Goal: Task Accomplishment & Management: Manage account settings

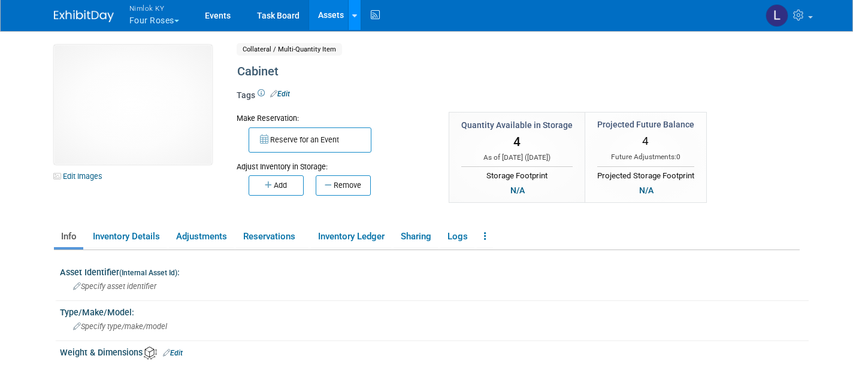
click at [356, 12] on icon at bounding box center [354, 16] width 5 height 8
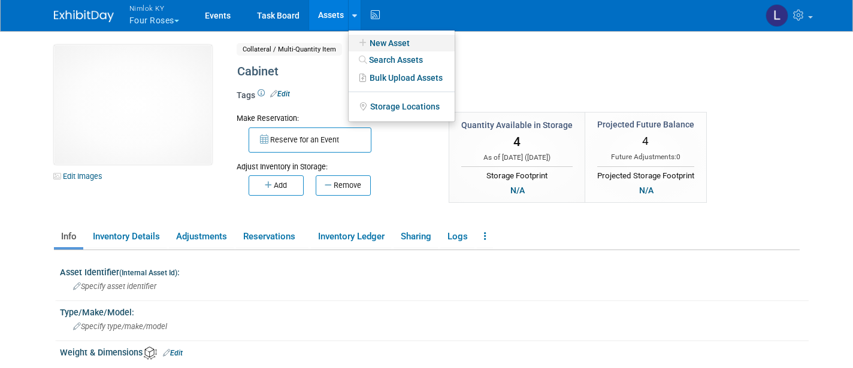
click at [389, 43] on link "New Asset" at bounding box center [402, 43] width 106 height 17
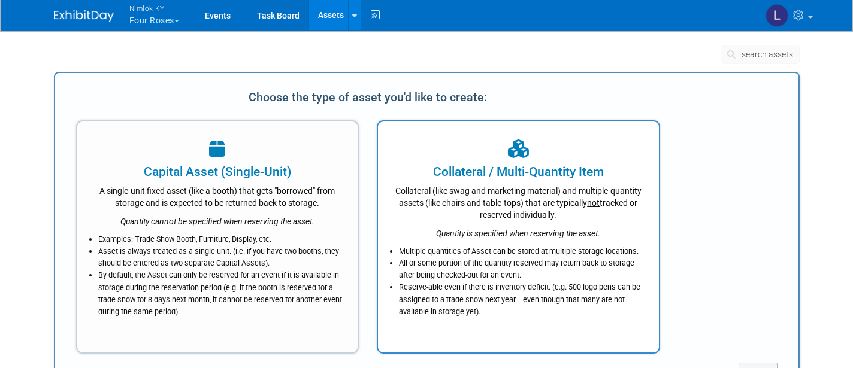
click at [485, 210] on div "Collateral (like swag and marketing material) and multiple-quantity assets (lik…" at bounding box center [518, 201] width 251 height 40
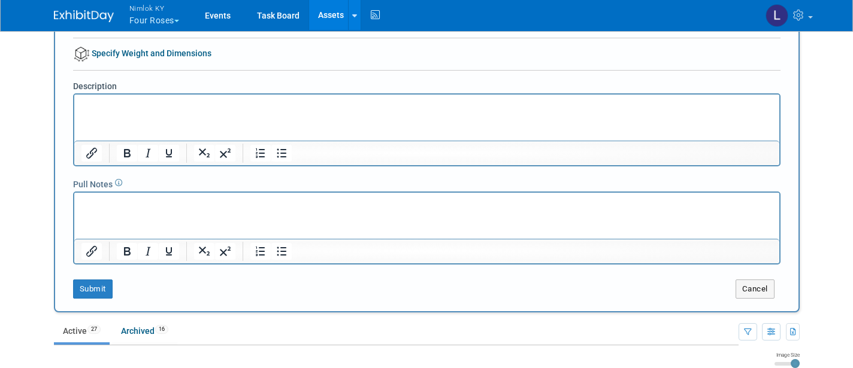
scroll to position [189, 0]
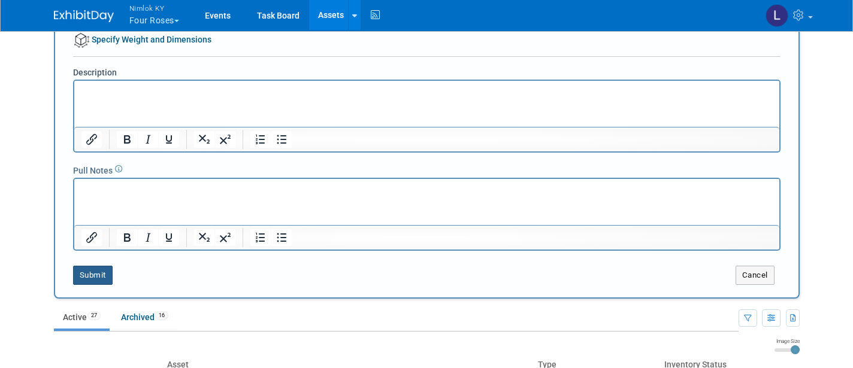
type input "Rolling Right Bar"
click at [95, 275] on button "Submit" at bounding box center [93, 275] width 40 height 19
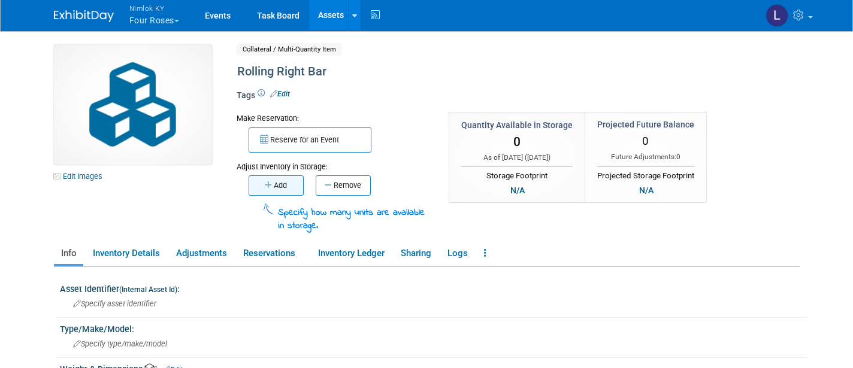
click at [288, 179] on button "Add" at bounding box center [276, 186] width 55 height 20
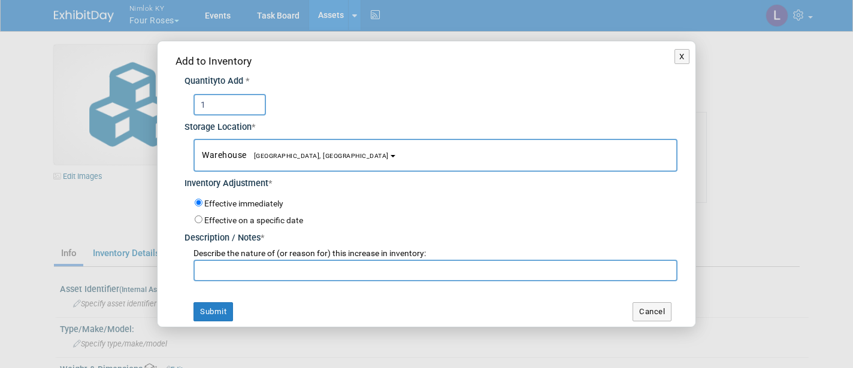
type input "1"
type input "Adding to inventory"
click at [216, 303] on button "Submit" at bounding box center [214, 312] width 40 height 19
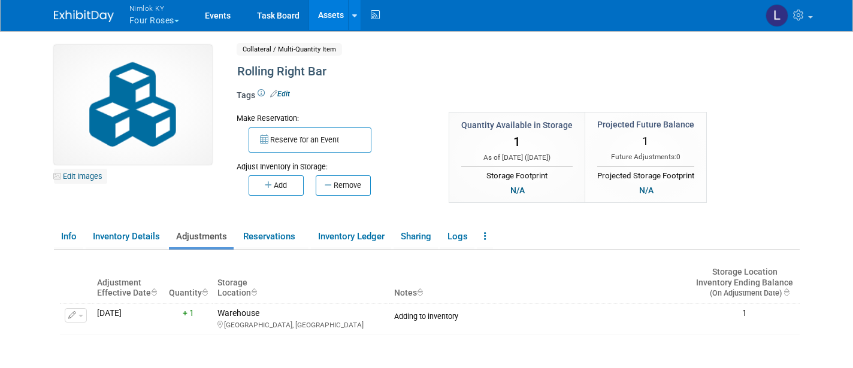
click at [86, 174] on link "Edit Images" at bounding box center [80, 176] width 53 height 15
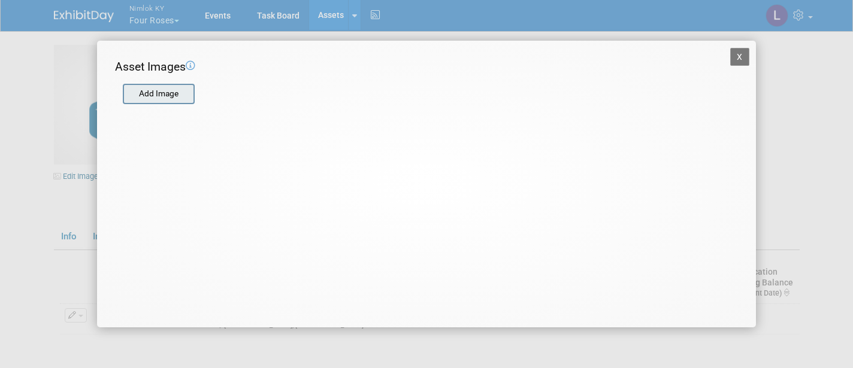
click at [175, 94] on input "file" at bounding box center [122, 94] width 143 height 18
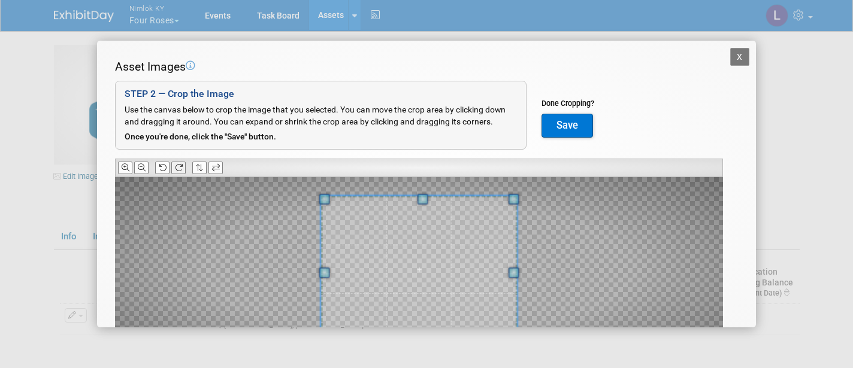
click at [179, 164] on icon at bounding box center [179, 168] width 8 height 8
click at [141, 167] on icon at bounding box center [142, 168] width 8 height 8
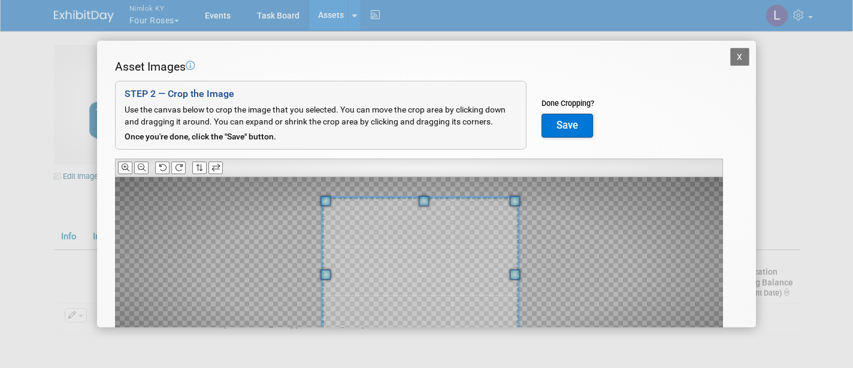
click at [436, 268] on span at bounding box center [420, 271] width 197 height 147
click at [143, 166] on icon at bounding box center [142, 168] width 8 height 8
click at [568, 122] on button "Save" at bounding box center [568, 126] width 52 height 24
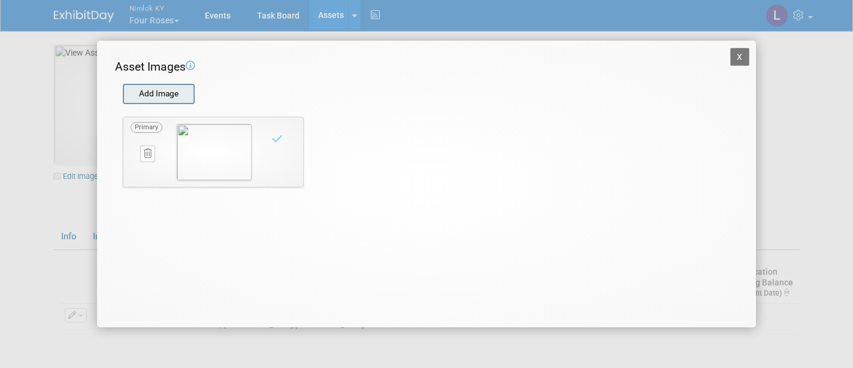
click at [160, 88] on input "file" at bounding box center [122, 94] width 143 height 18
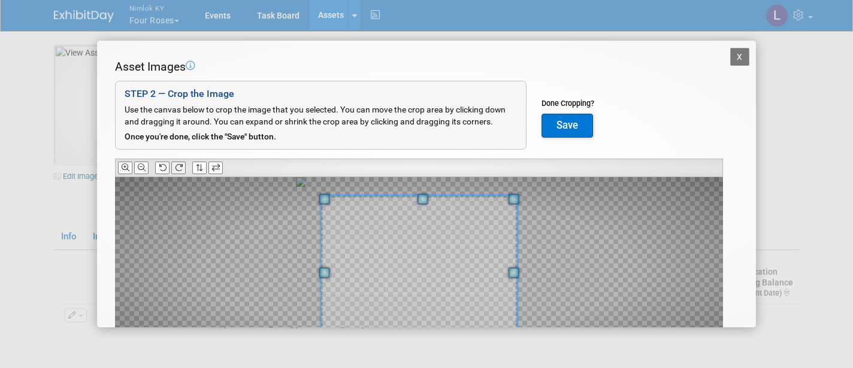
click at [179, 164] on icon at bounding box center [179, 168] width 8 height 8
click at [146, 164] on icon at bounding box center [142, 168] width 8 height 8
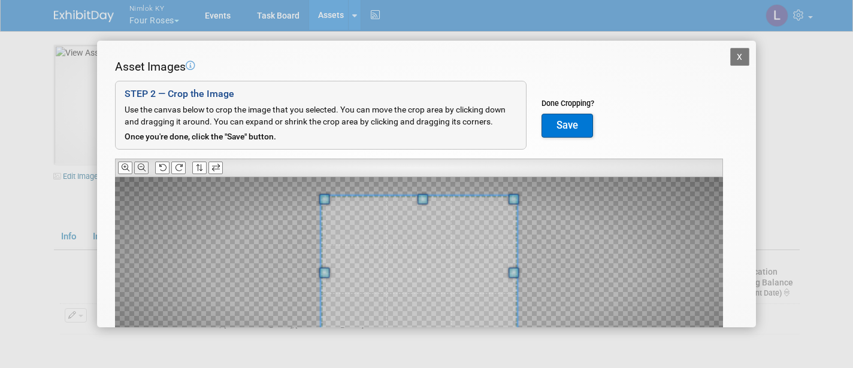
click at [146, 164] on icon at bounding box center [142, 168] width 8 height 8
click at [570, 120] on button "Save" at bounding box center [568, 126] width 52 height 24
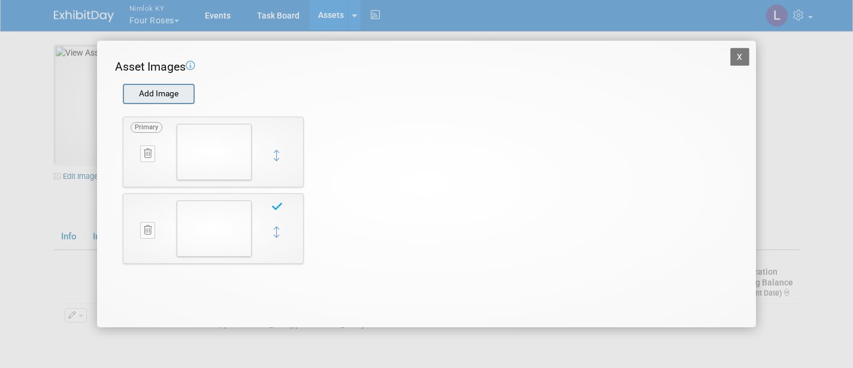
click at [163, 91] on input "file" at bounding box center [122, 94] width 143 height 18
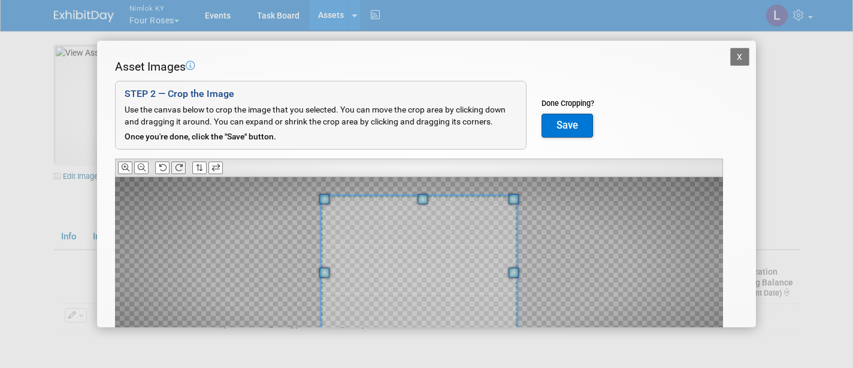
click at [180, 167] on icon at bounding box center [179, 168] width 8 height 8
click at [146, 164] on icon at bounding box center [142, 168] width 8 height 8
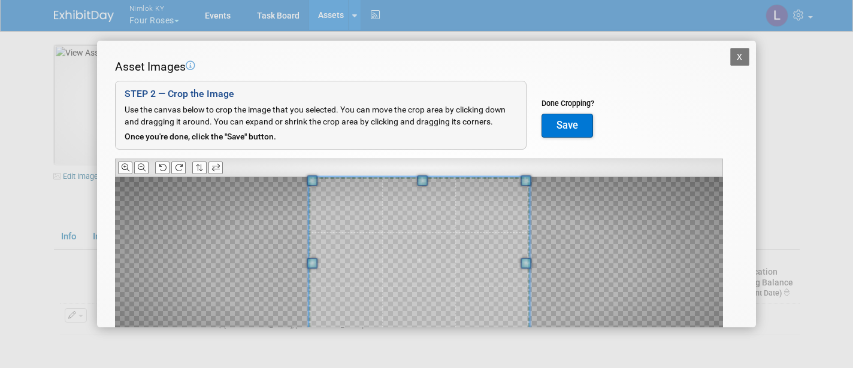
click at [419, 170] on div "Asset Images Add Image STEP 2 — Crop the Image Use the canvas below to crop the…" at bounding box center [426, 229] width 623 height 341
click at [566, 118] on button "Save" at bounding box center [568, 126] width 52 height 24
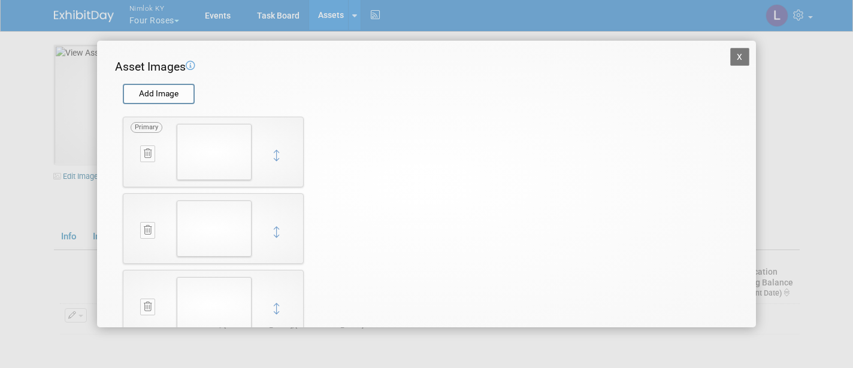
click at [736, 56] on button "X" at bounding box center [739, 57] width 19 height 18
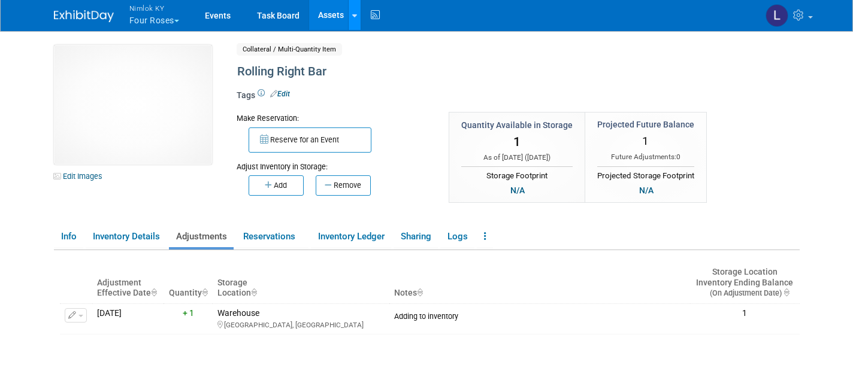
click at [357, 10] on div at bounding box center [354, 15] width 5 height 12
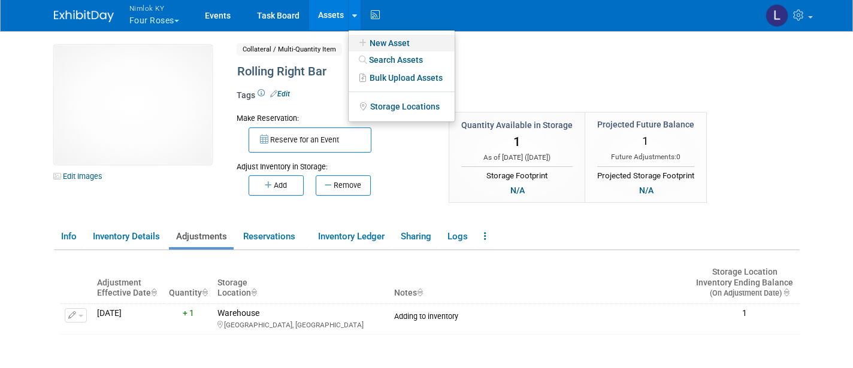
click at [403, 43] on link "New Asset" at bounding box center [402, 43] width 106 height 17
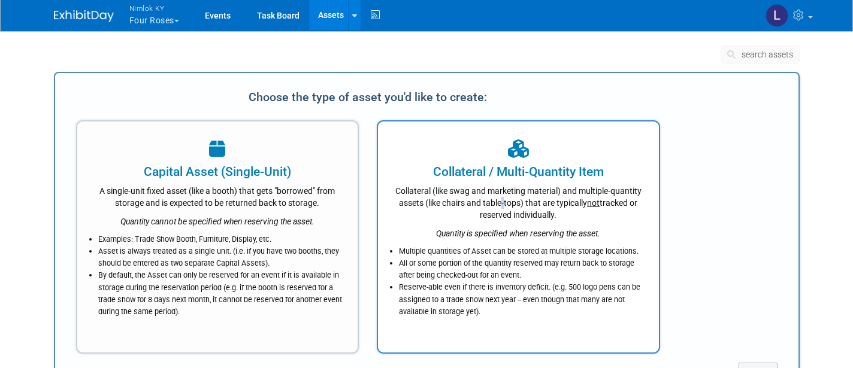
click at [499, 203] on div "Collateral (like swag and marketing material) and multiple-quantity assets (lik…" at bounding box center [518, 201] width 251 height 40
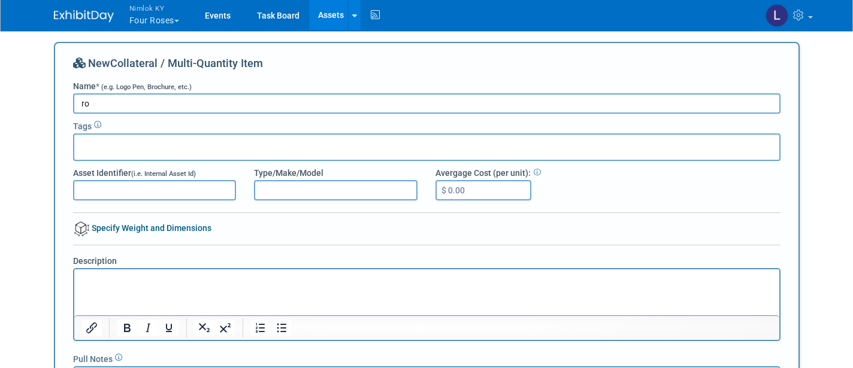
type input "r"
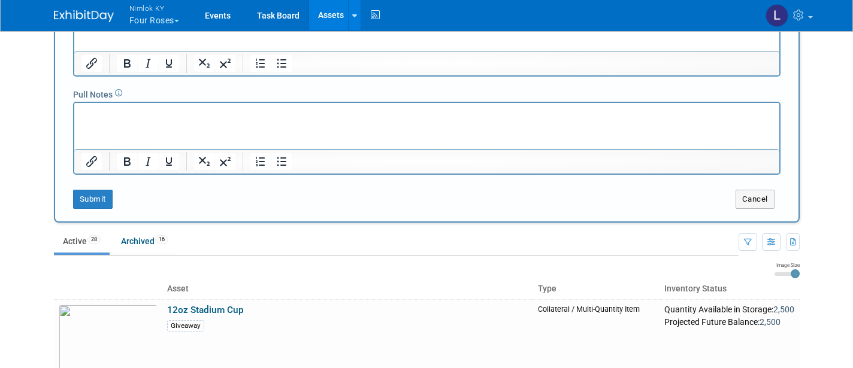
scroll to position [282, 0]
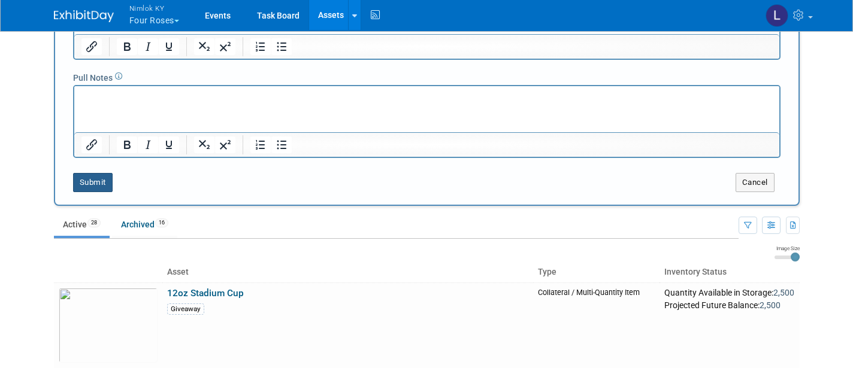
type input "Rolling Large Bar"
click at [101, 184] on button "Submit" at bounding box center [93, 182] width 40 height 19
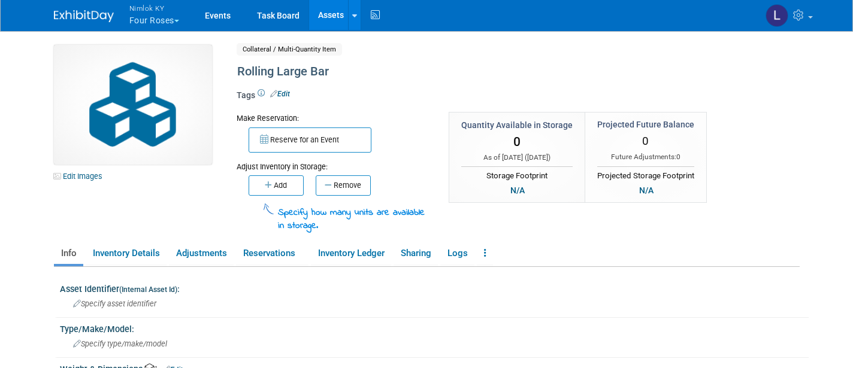
click at [279, 185] on button "Add" at bounding box center [276, 186] width 55 height 20
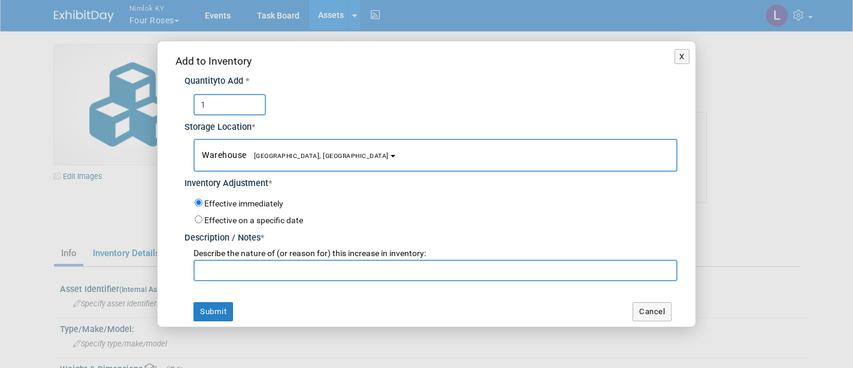
type input "1"
type input "Adding to inventory"
click at [209, 306] on button "Submit" at bounding box center [214, 312] width 40 height 19
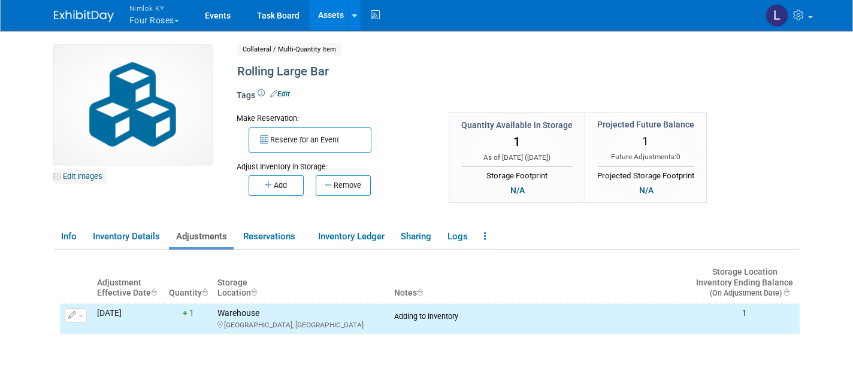
click at [89, 179] on link "Edit Images" at bounding box center [80, 176] width 53 height 15
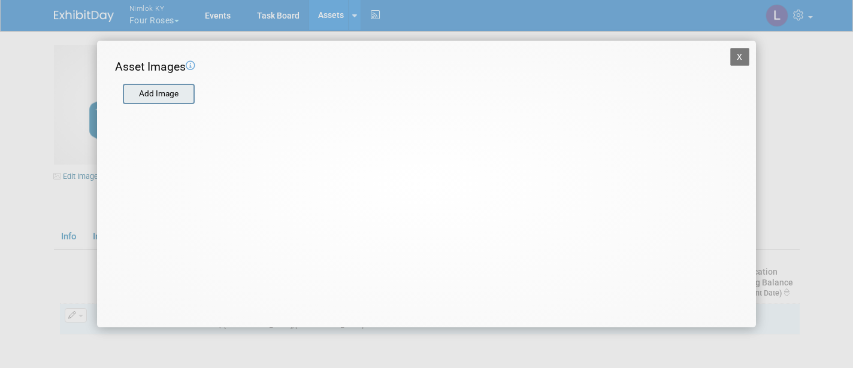
click at [168, 97] on input "file" at bounding box center [122, 94] width 143 height 18
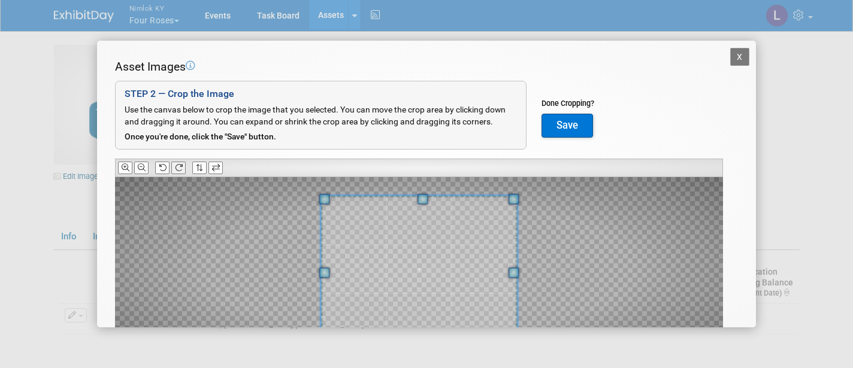
click at [179, 164] on icon at bounding box center [179, 168] width 8 height 8
click at [141, 166] on icon at bounding box center [142, 168] width 8 height 8
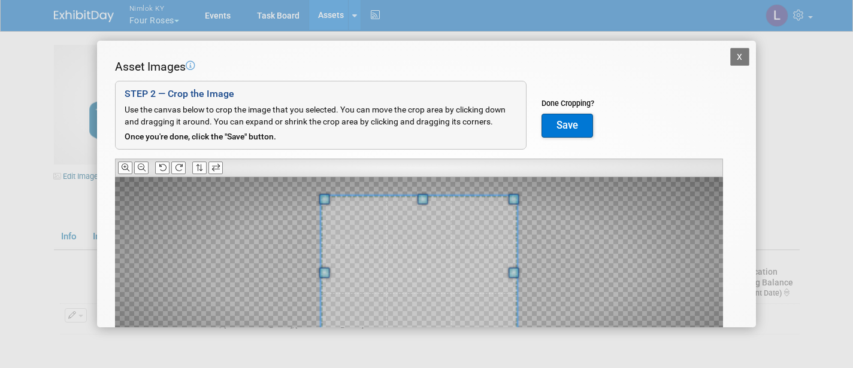
click at [565, 123] on button "Save" at bounding box center [568, 126] width 52 height 24
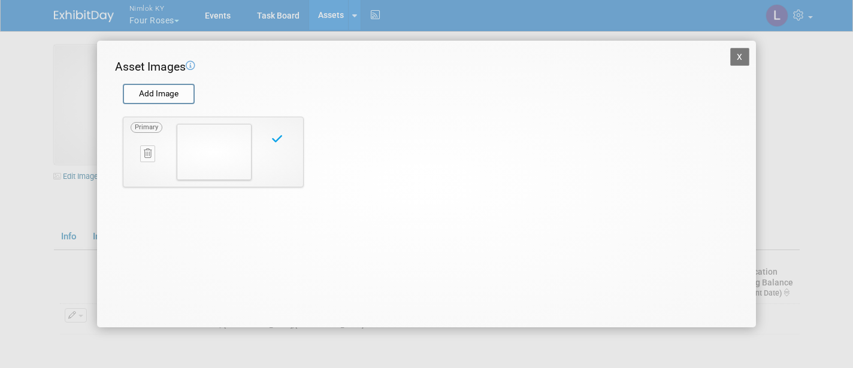
click at [739, 56] on button "X" at bounding box center [739, 57] width 19 height 18
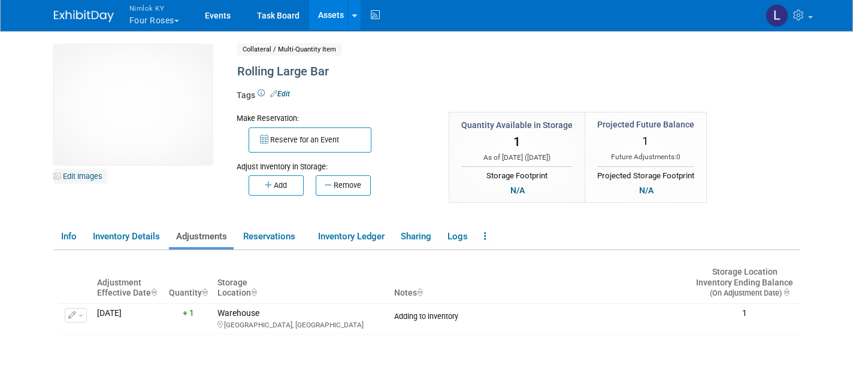
click at [89, 176] on link "Edit Images" at bounding box center [80, 176] width 53 height 15
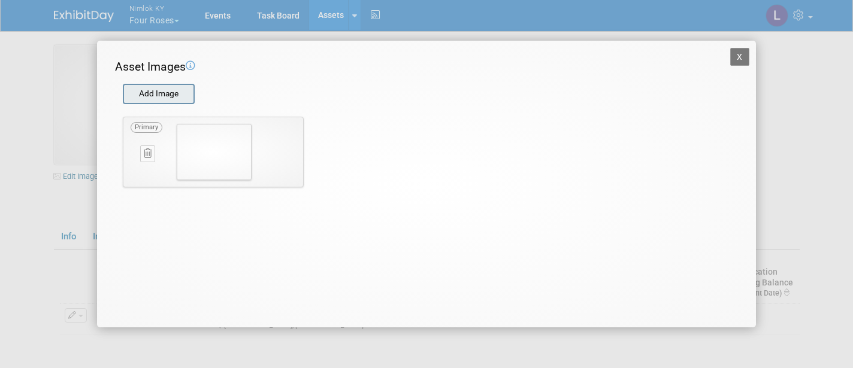
click at [161, 89] on input "file" at bounding box center [122, 94] width 143 height 18
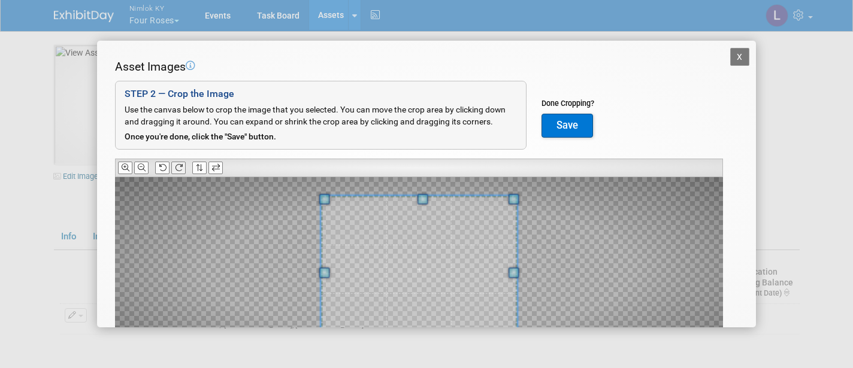
click at [180, 164] on icon at bounding box center [179, 168] width 8 height 8
click at [181, 164] on icon at bounding box center [179, 168] width 8 height 8
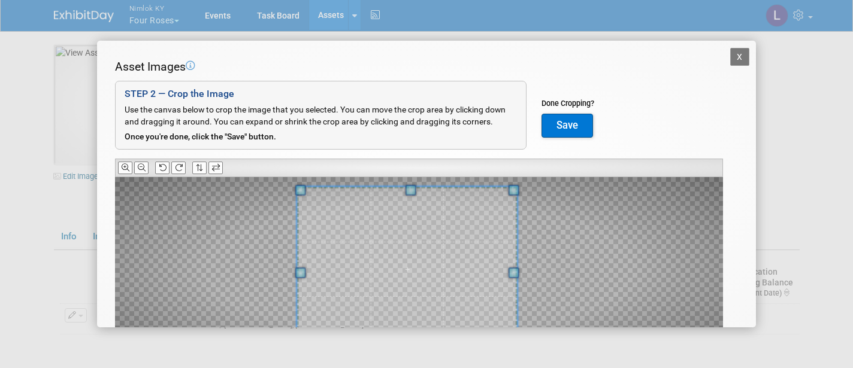
click at [295, 270] on span at bounding box center [300, 273] width 11 height 11
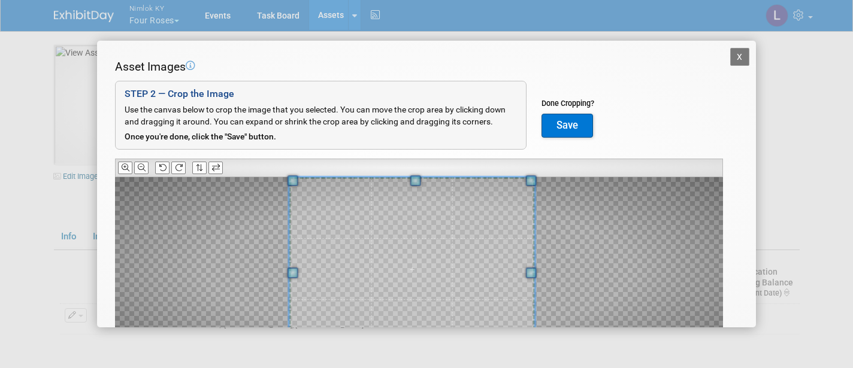
click at [536, 268] on span at bounding box center [530, 273] width 11 height 11
click at [568, 125] on button "Save" at bounding box center [568, 126] width 52 height 24
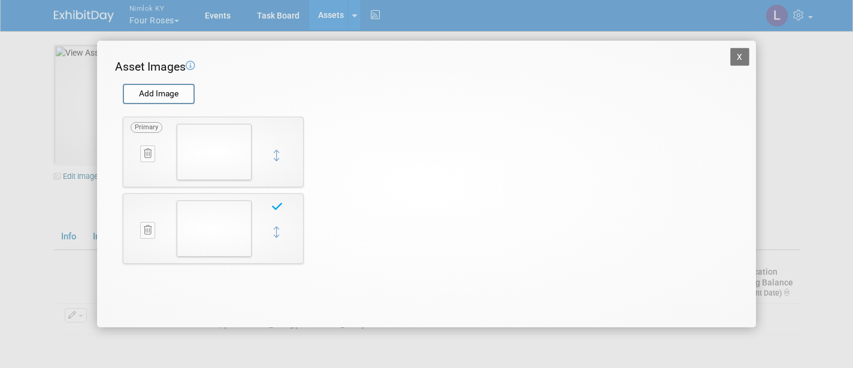
click at [738, 57] on button "X" at bounding box center [739, 57] width 19 height 18
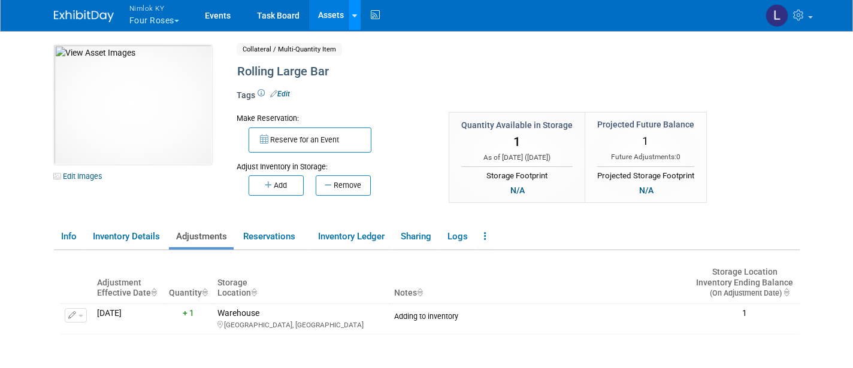
click at [357, 5] on link at bounding box center [354, 15] width 13 height 30
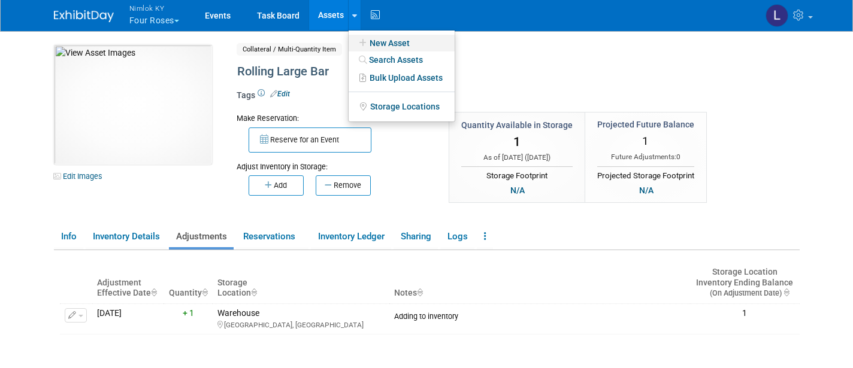
click at [400, 41] on link "New Asset" at bounding box center [402, 43] width 106 height 17
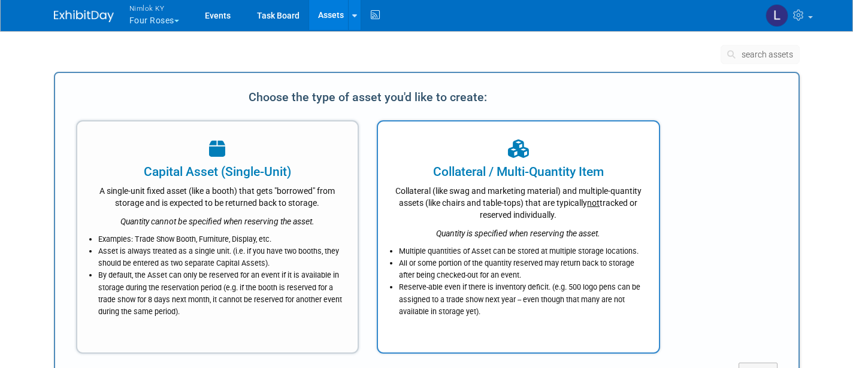
click at [497, 177] on div "Collateral / Multi-Quantity Item" at bounding box center [518, 172] width 251 height 18
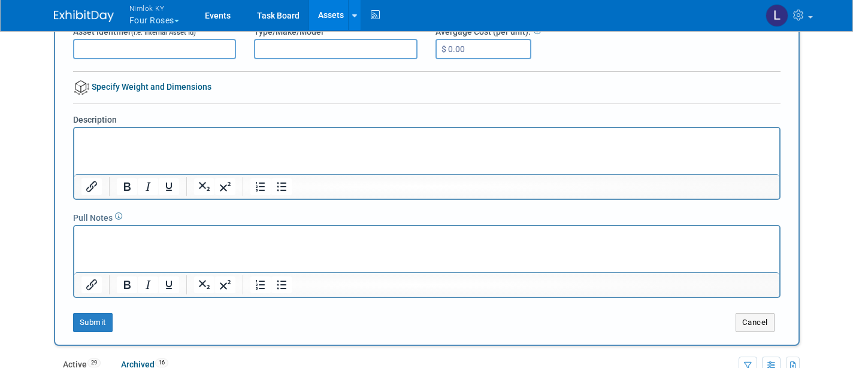
scroll to position [159, 0]
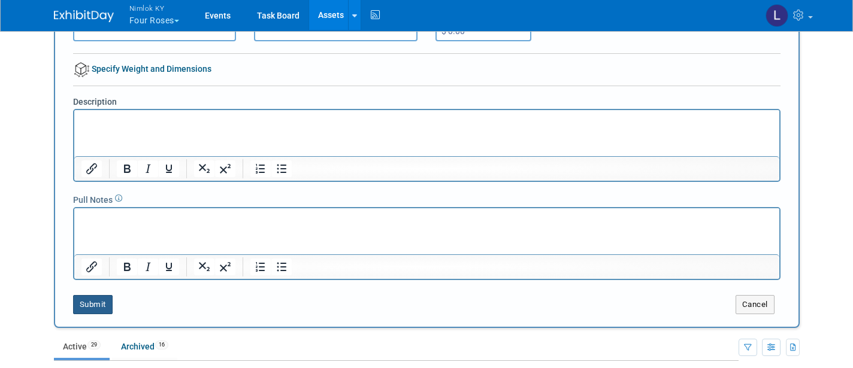
type input "Left Rolling Bar"
click at [104, 301] on button "Submit" at bounding box center [93, 304] width 40 height 19
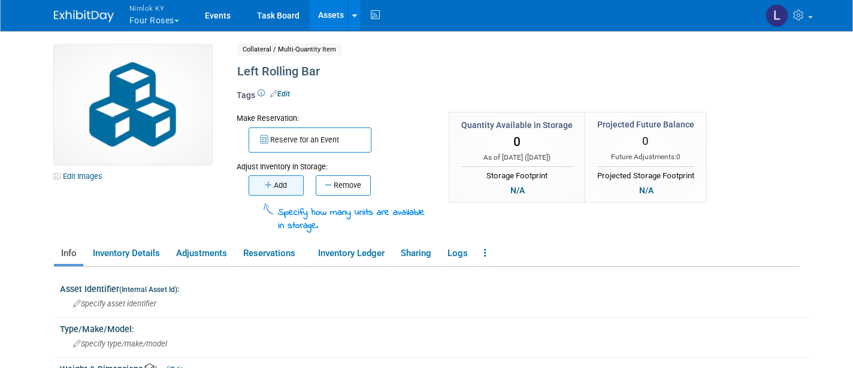
click at [293, 179] on button "Add" at bounding box center [276, 186] width 55 height 20
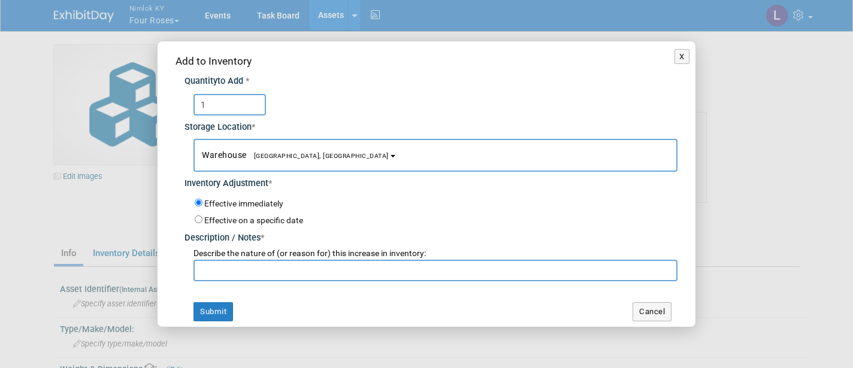
type input "1"
type input "Adding to inventory"
click at [212, 304] on button "Submit" at bounding box center [214, 312] width 40 height 19
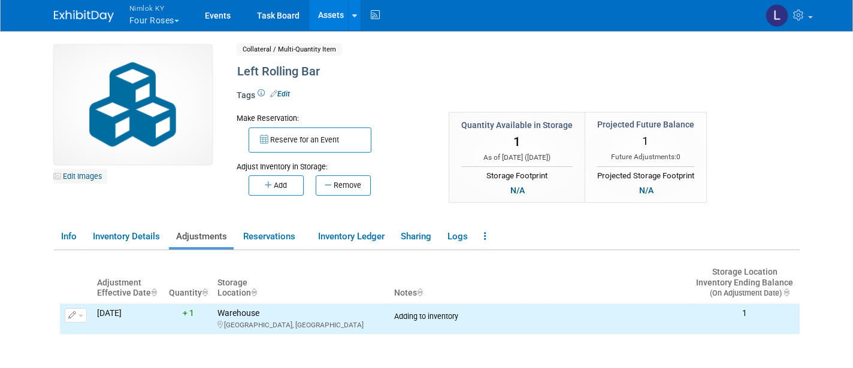
click at [85, 176] on link "Edit Images" at bounding box center [80, 176] width 53 height 15
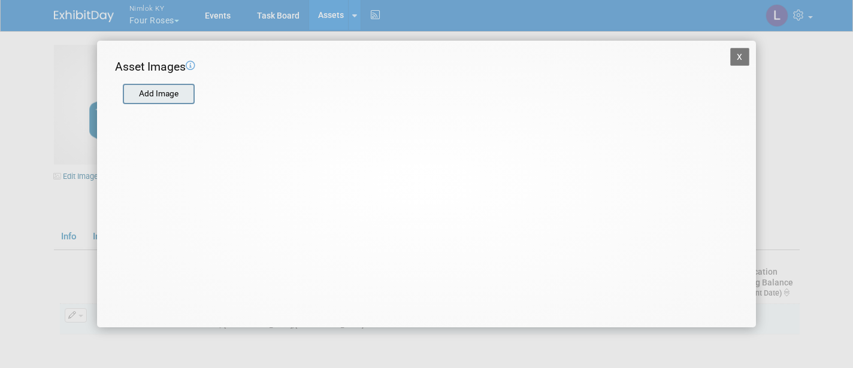
click at [158, 92] on input "file" at bounding box center [122, 94] width 143 height 18
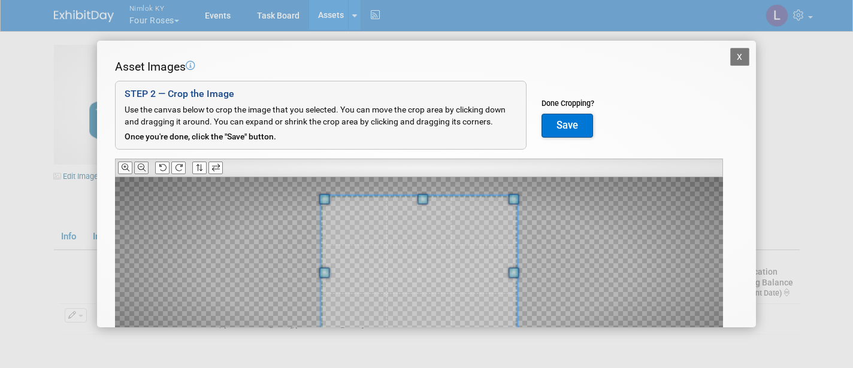
click at [143, 165] on icon at bounding box center [142, 168] width 8 height 8
click at [425, 197] on span at bounding box center [422, 197] width 11 height 11
click at [564, 119] on button "Save" at bounding box center [568, 126] width 52 height 24
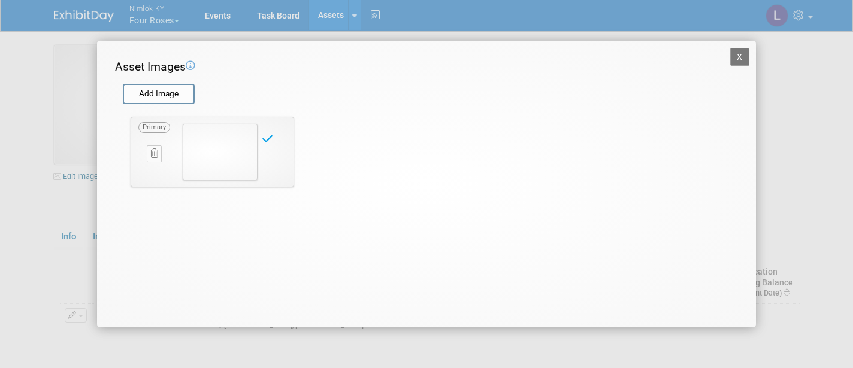
click at [741, 53] on button "X" at bounding box center [739, 57] width 19 height 18
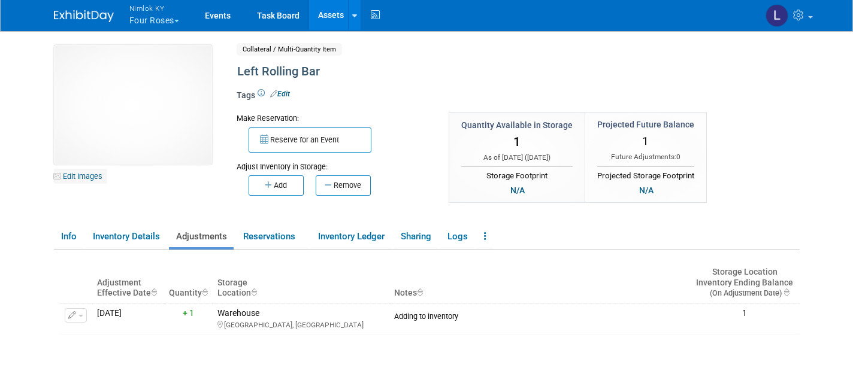
click at [95, 174] on link "Edit Images" at bounding box center [80, 176] width 53 height 15
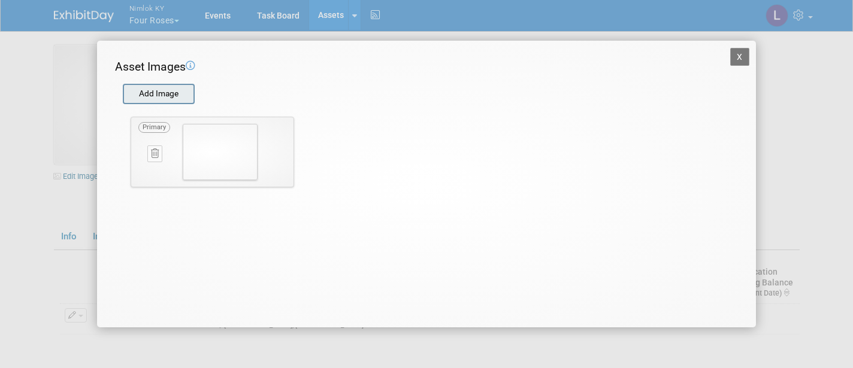
click at [165, 88] on input "file" at bounding box center [122, 94] width 143 height 18
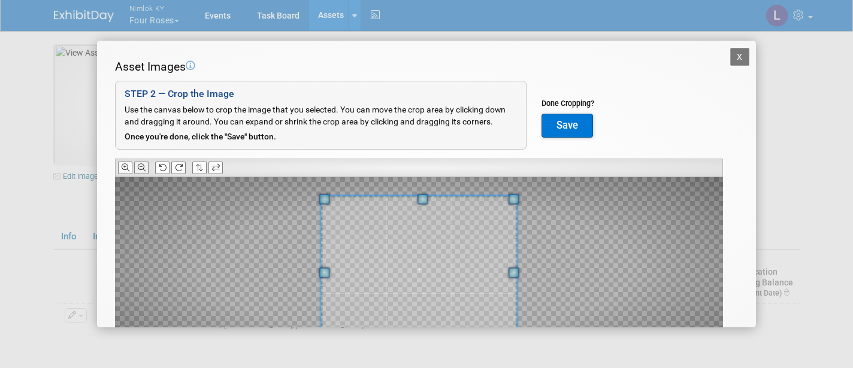
click at [141, 164] on icon at bounding box center [142, 168] width 8 height 8
click at [571, 120] on button "Save" at bounding box center [568, 126] width 52 height 24
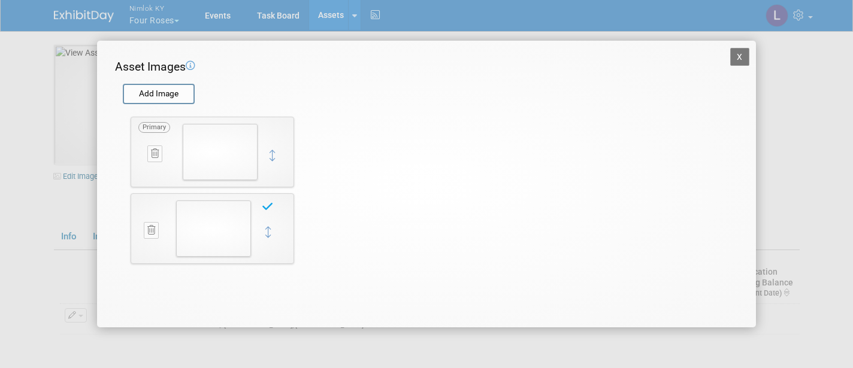
click at [742, 56] on button "X" at bounding box center [739, 57] width 19 height 18
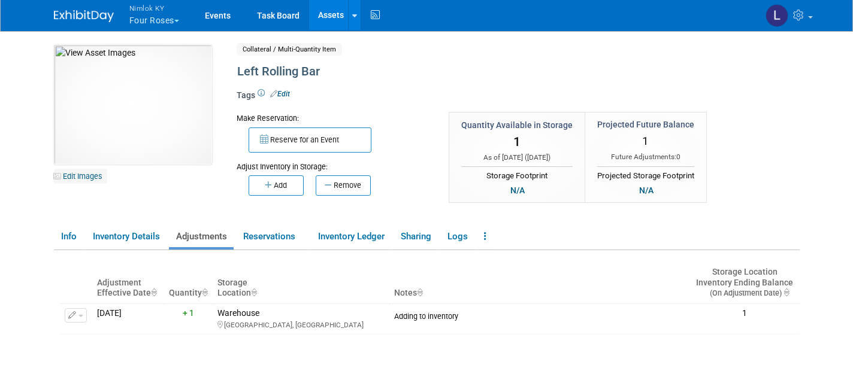
click at [87, 179] on link "Edit Images" at bounding box center [80, 176] width 53 height 15
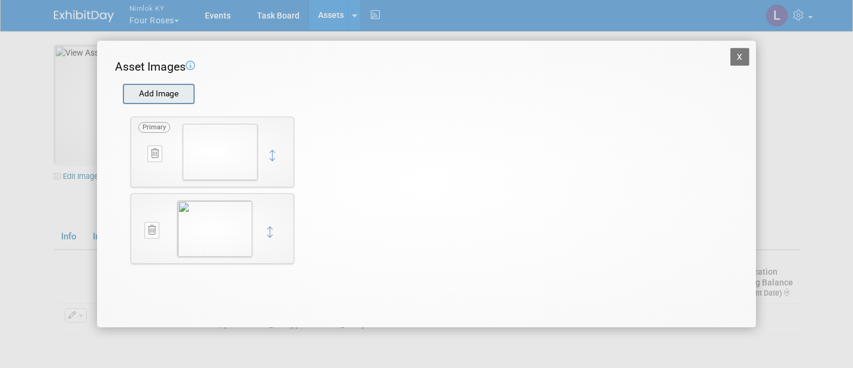
click at [150, 92] on input "file" at bounding box center [122, 94] width 143 height 18
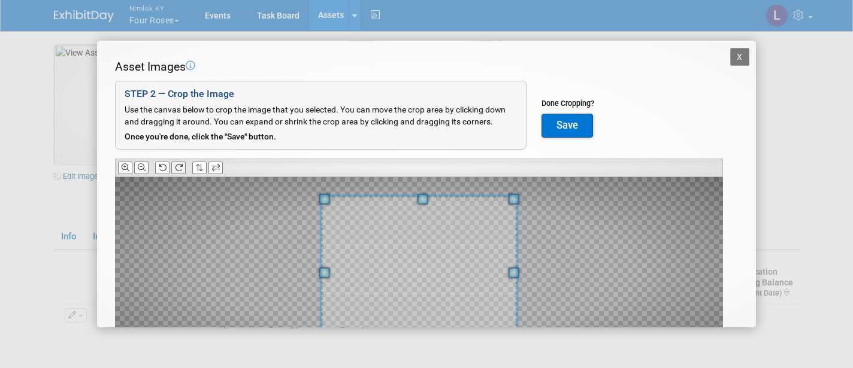
click at [180, 164] on icon at bounding box center [179, 168] width 8 height 8
click at [144, 167] on icon at bounding box center [142, 168] width 8 height 8
click at [423, 195] on span at bounding box center [422, 199] width 11 height 11
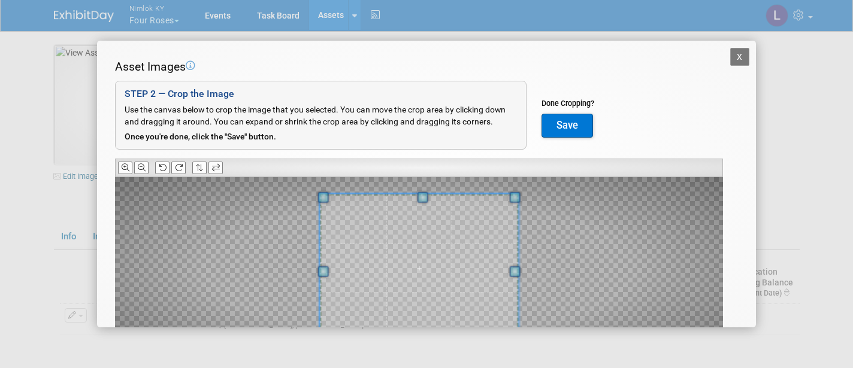
click at [424, 192] on span at bounding box center [422, 197] width 11 height 11
click at [575, 125] on button "Save" at bounding box center [568, 126] width 52 height 24
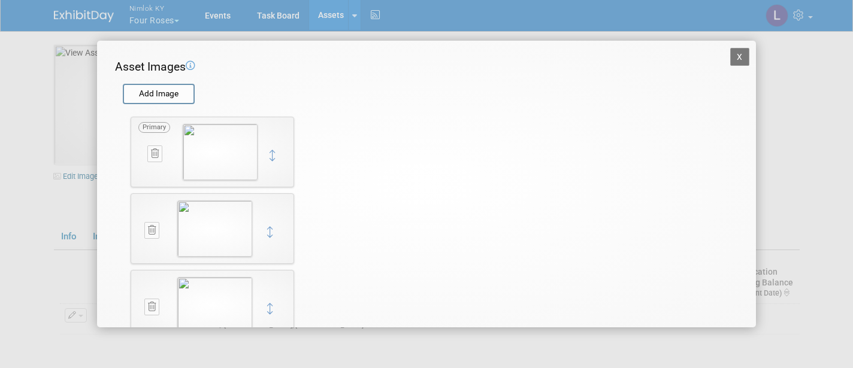
click at [741, 55] on button "X" at bounding box center [739, 57] width 19 height 18
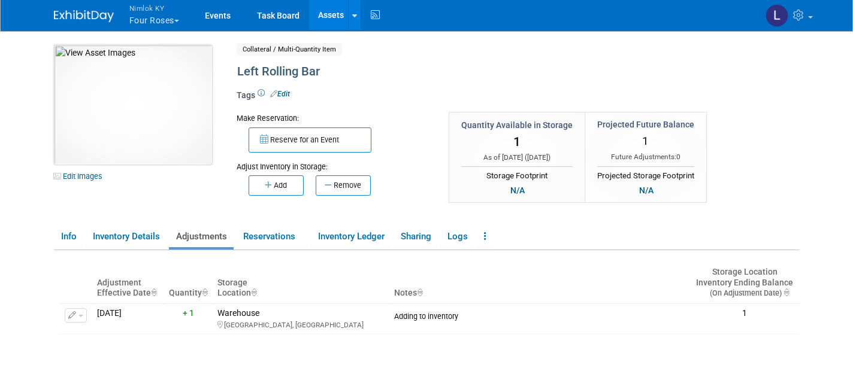
click at [147, 115] on img at bounding box center [133, 105] width 158 height 120
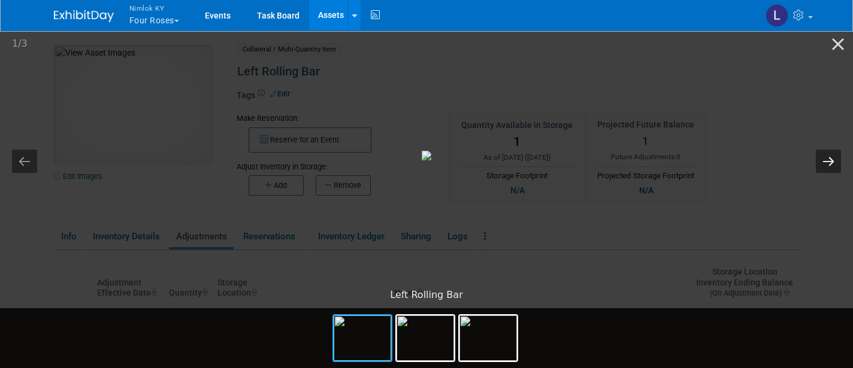
click at [823, 160] on button "Next slide" at bounding box center [828, 161] width 25 height 23
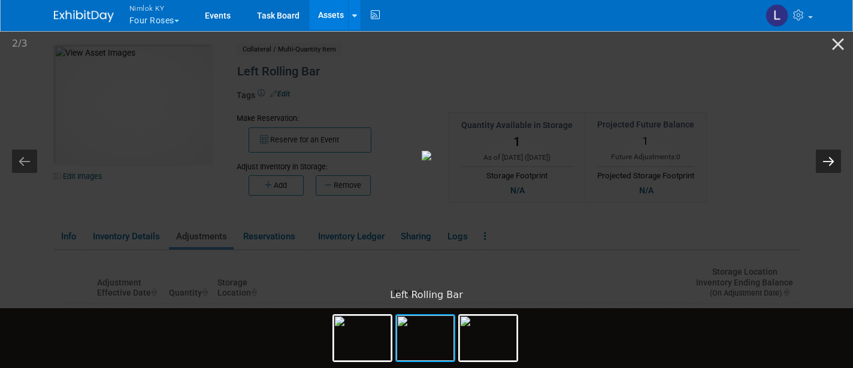
click at [823, 160] on button "Next slide" at bounding box center [828, 161] width 25 height 23
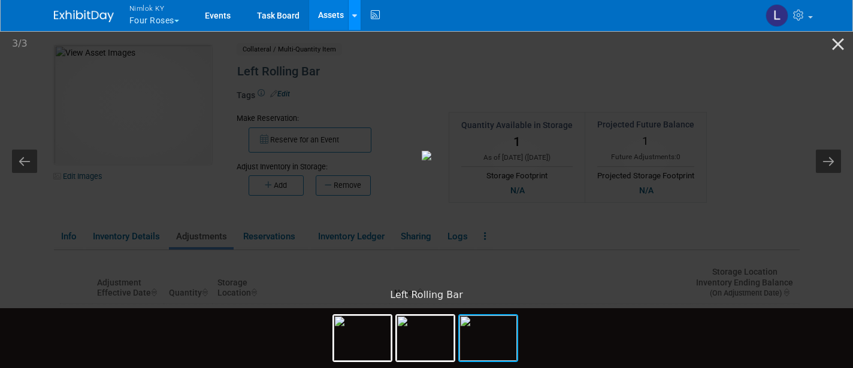
click at [356, 14] on icon at bounding box center [354, 16] width 5 height 8
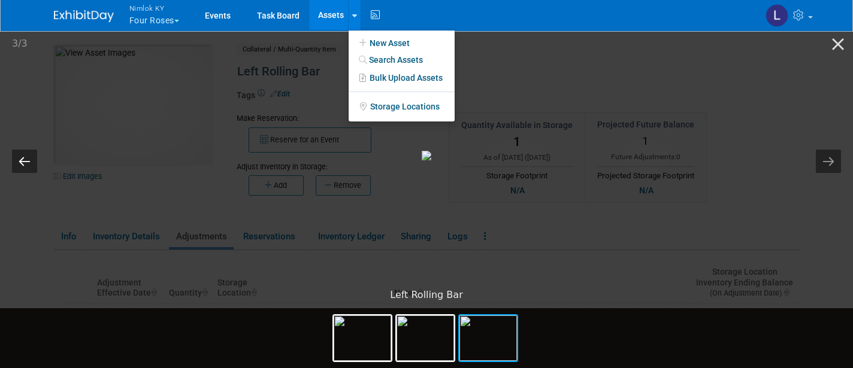
click at [25, 159] on button "Previous slide" at bounding box center [24, 161] width 25 height 23
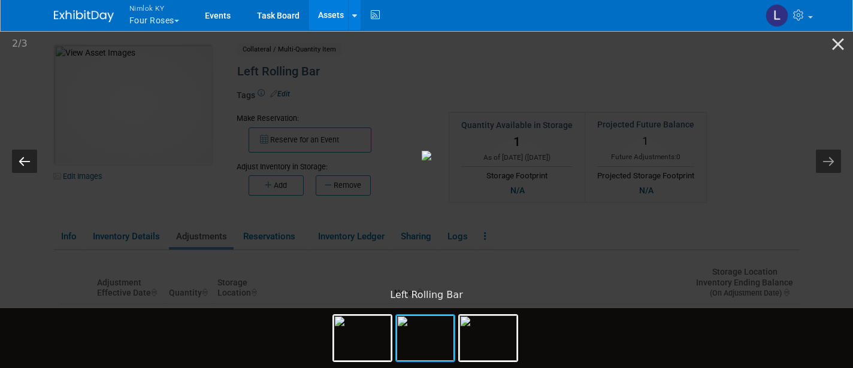
click at [25, 159] on button "Previous slide" at bounding box center [24, 161] width 25 height 23
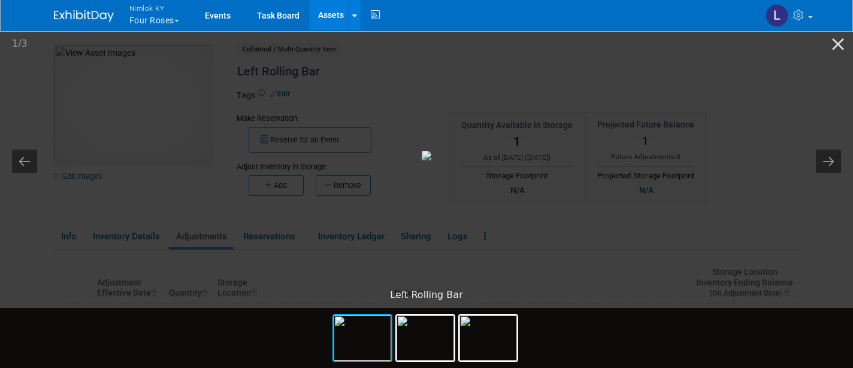
scroll to position [1, 0]
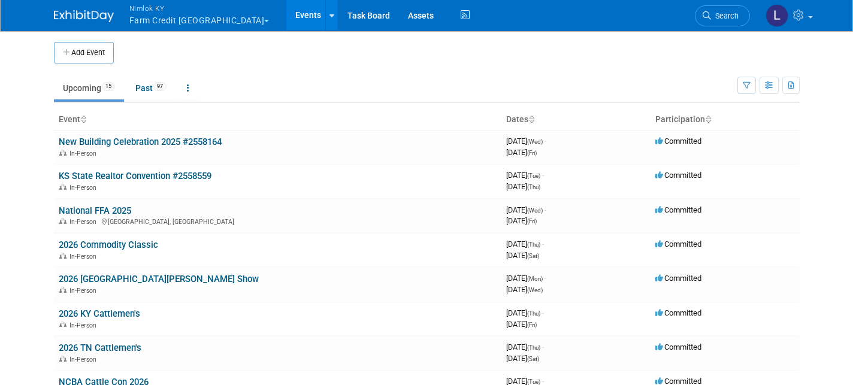
click at [174, 9] on span "Nimlok KY" at bounding box center [199, 8] width 140 height 13
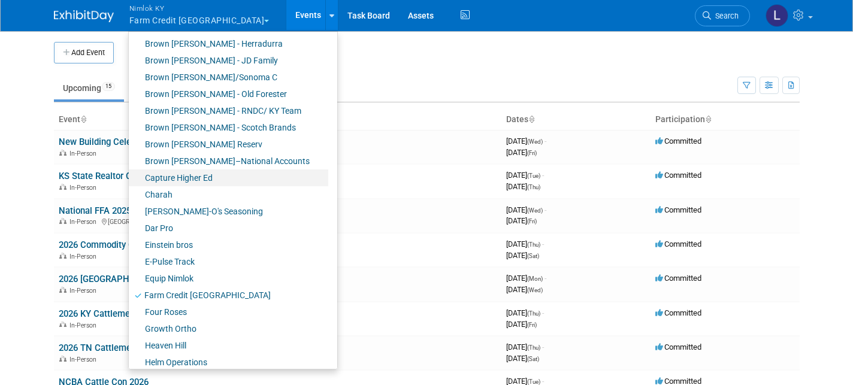
scroll to position [135, 0]
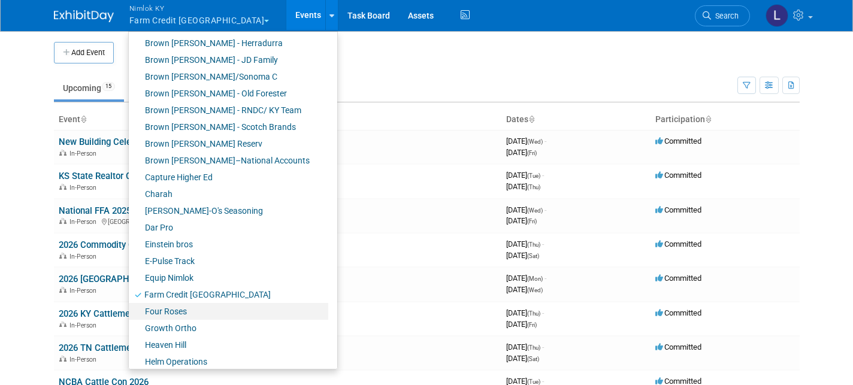
click at [184, 311] on link "Four Roses" at bounding box center [229, 311] width 200 height 17
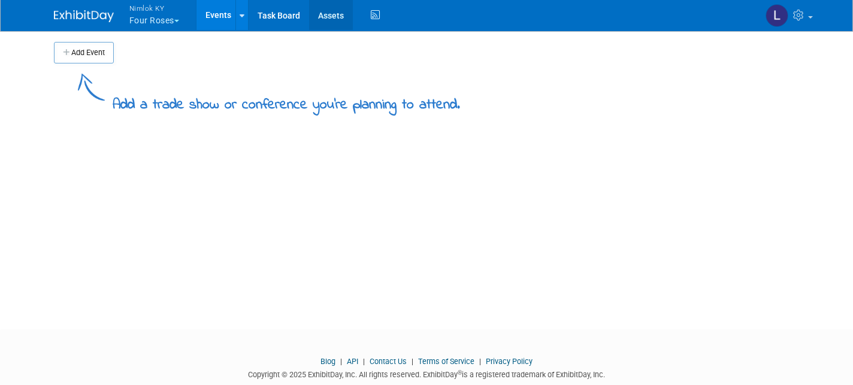
click at [334, 14] on link "Assets" at bounding box center [331, 15] width 44 height 30
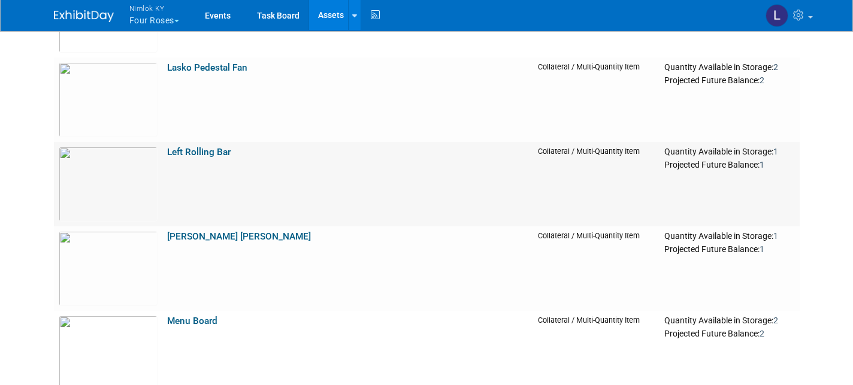
scroll to position [1619, 0]
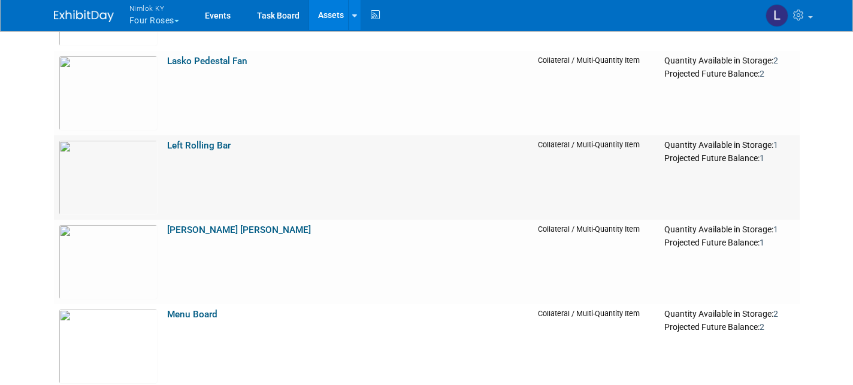
click at [200, 143] on link "Left Rolling Bar" at bounding box center [199, 145] width 64 height 11
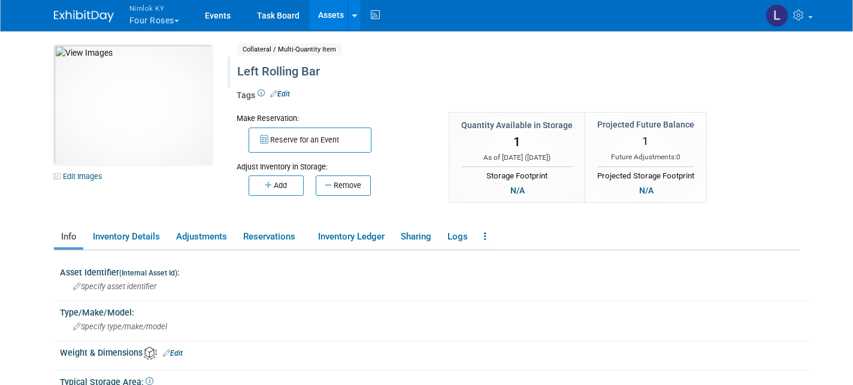
click at [281, 73] on div "Left Rolling Bar" at bounding box center [480, 72] width 495 height 22
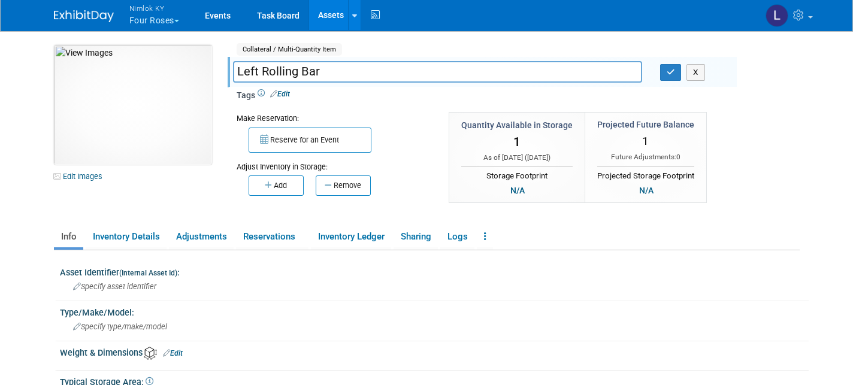
drag, startPoint x: 260, startPoint y: 68, endPoint x: 214, endPoint y: 69, distance: 46.1
click at [214, 69] on div "10052617-10729722-34942058-29d3-444a-abc3-78d8f5059fda.jpg Edit Images Collater…" at bounding box center [427, 131] width 764 height 172
click at [298, 70] on input "Rolling Bar" at bounding box center [437, 71] width 409 height 21
type input "Rolling Bar - Left"
click at [669, 70] on icon "button" at bounding box center [671, 72] width 8 height 8
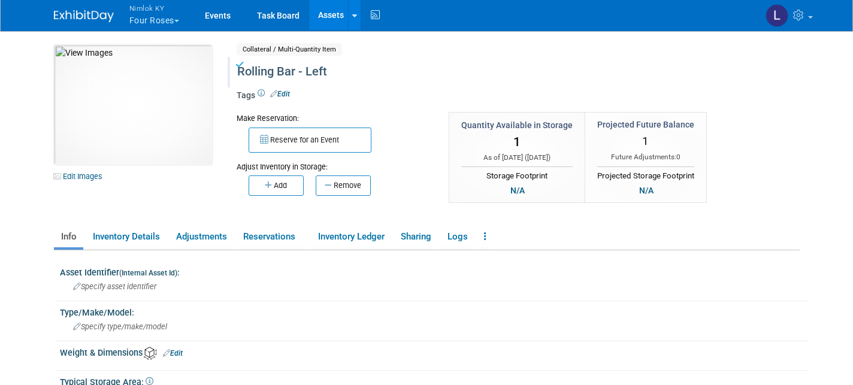
click at [336, 14] on link "Assets" at bounding box center [331, 15] width 44 height 30
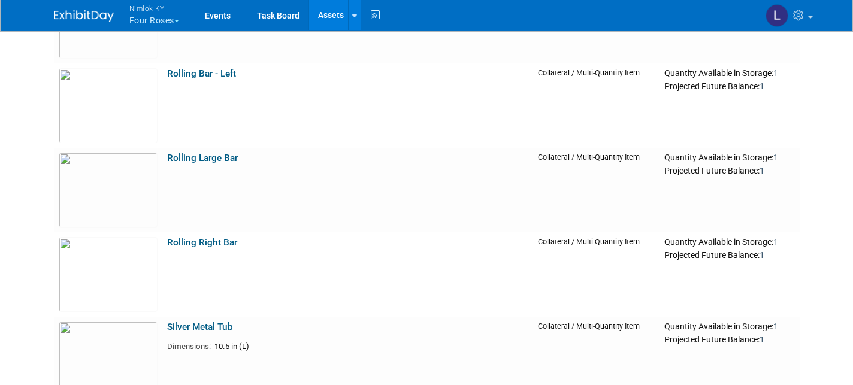
scroll to position [2032, 0]
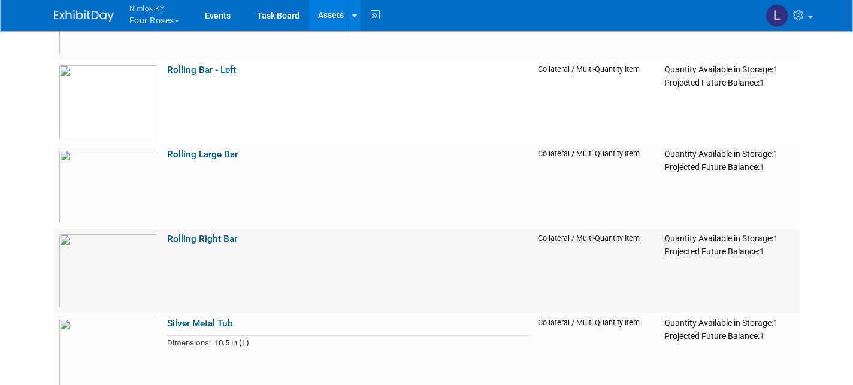
click at [201, 235] on link "Rolling Right Bar" at bounding box center [202, 239] width 70 height 11
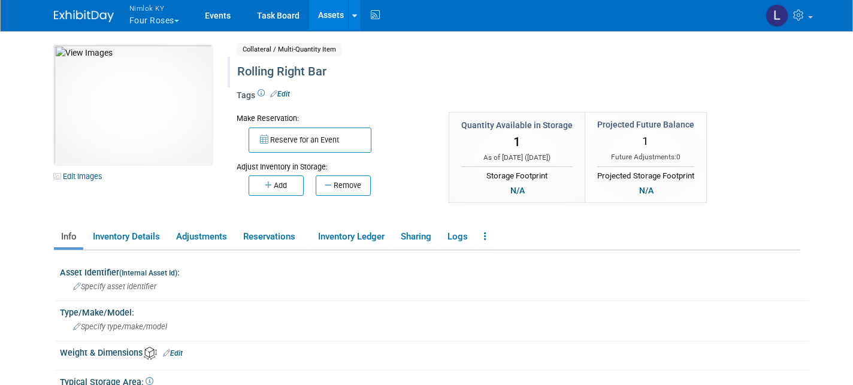
click at [292, 73] on div "Rolling Right Bar" at bounding box center [480, 72] width 495 height 22
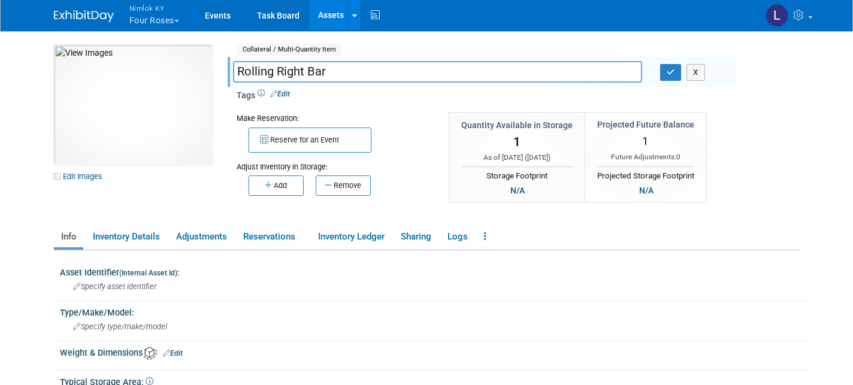
drag, startPoint x: 307, startPoint y: 70, endPoint x: 279, endPoint y: 70, distance: 27.6
click at [279, 70] on input "Rolling Right Bar" at bounding box center [437, 71] width 409 height 21
click at [301, 70] on input "Rolling Bar" at bounding box center [437, 71] width 409 height 21
type input "Rolling Bar - Right"
click at [669, 72] on icon "button" at bounding box center [671, 72] width 8 height 8
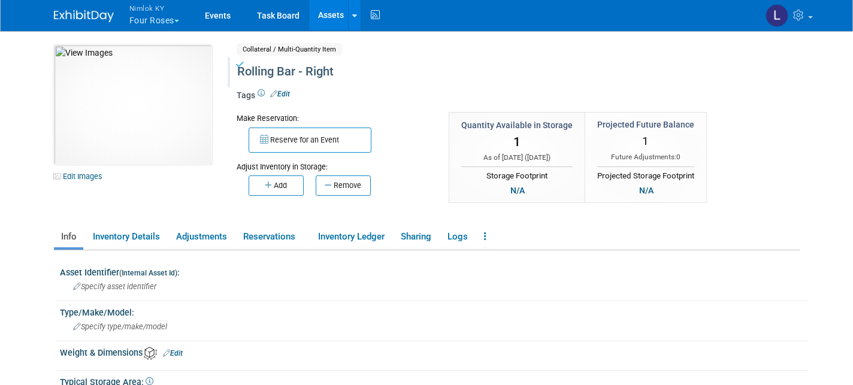
click at [331, 17] on link "Assets" at bounding box center [331, 15] width 44 height 30
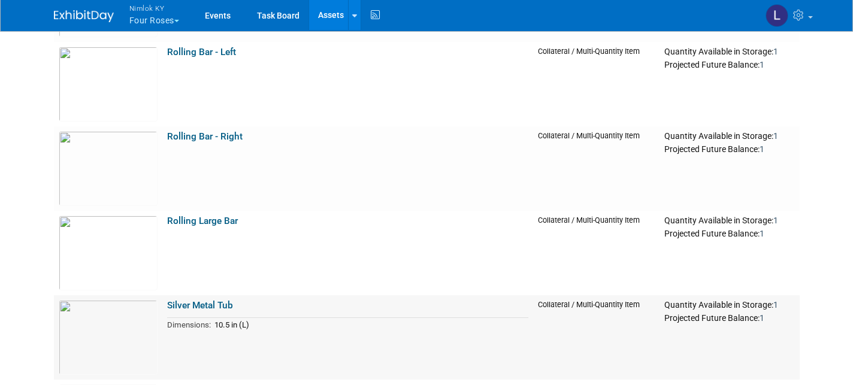
scroll to position [2049, 0]
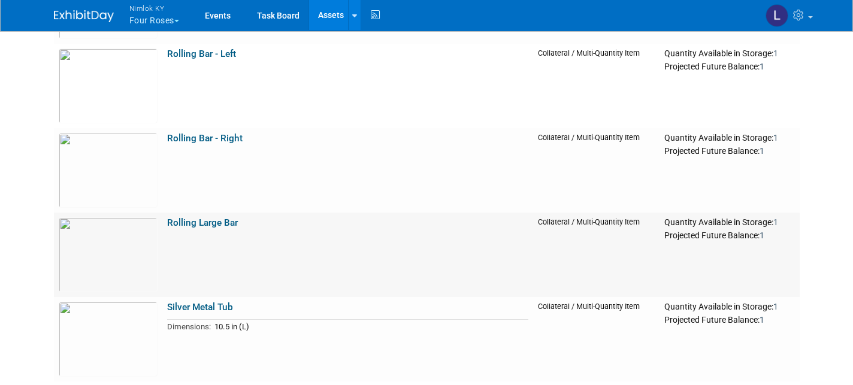
click at [211, 219] on link "Rolling Large Bar" at bounding box center [202, 223] width 71 height 11
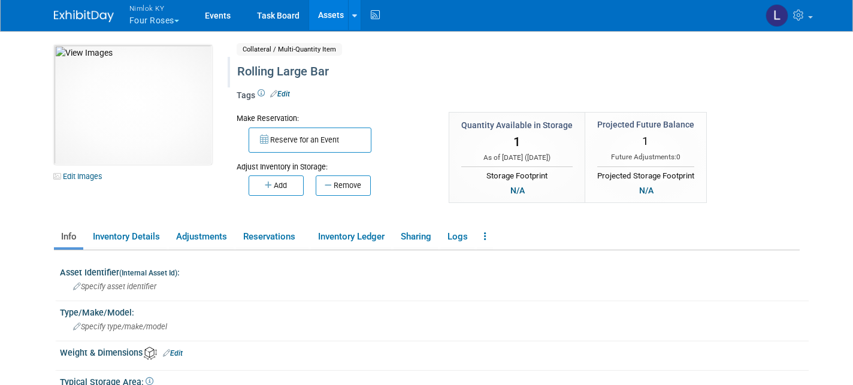
click at [310, 67] on div "Rolling Large Bar" at bounding box center [480, 72] width 495 height 22
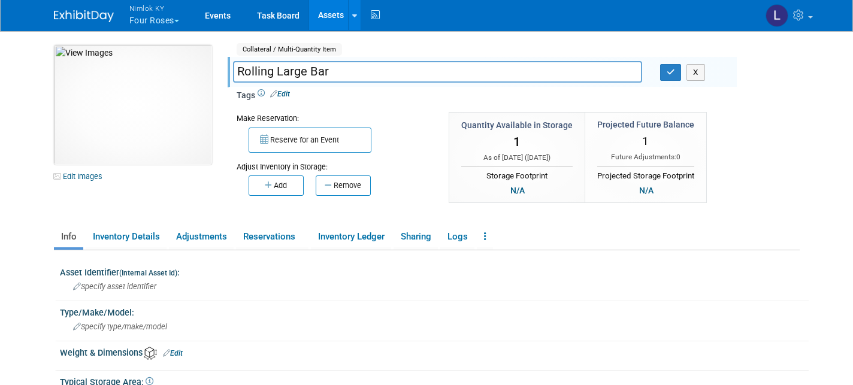
click at [310, 67] on input "Rolling Large Bar" at bounding box center [437, 71] width 409 height 21
drag, startPoint x: 309, startPoint y: 68, endPoint x: 276, endPoint y: 69, distance: 32.4
click at [276, 69] on input "Rolling Large Bar" at bounding box center [437, 71] width 409 height 21
click at [298, 68] on input "Rolling Bar" at bounding box center [437, 71] width 409 height 21
type input "Rolling Bar - Large"
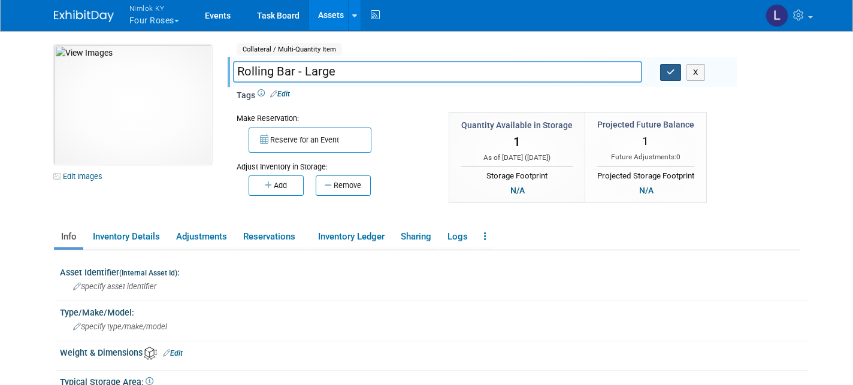
click at [674, 73] on icon "button" at bounding box center [671, 72] width 8 height 8
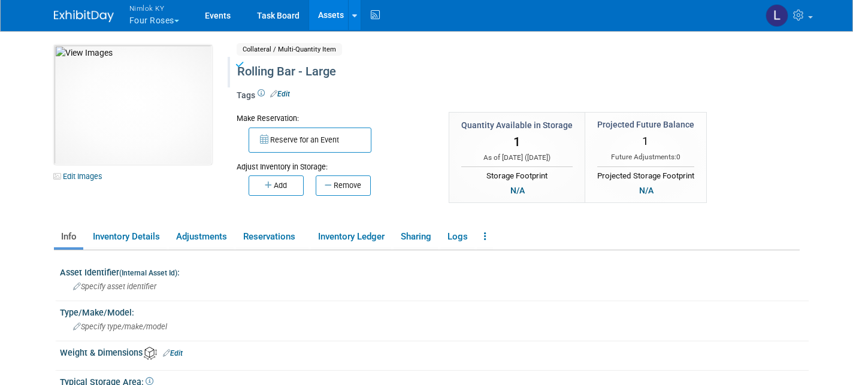
click at [333, 13] on link "Assets" at bounding box center [331, 15] width 44 height 30
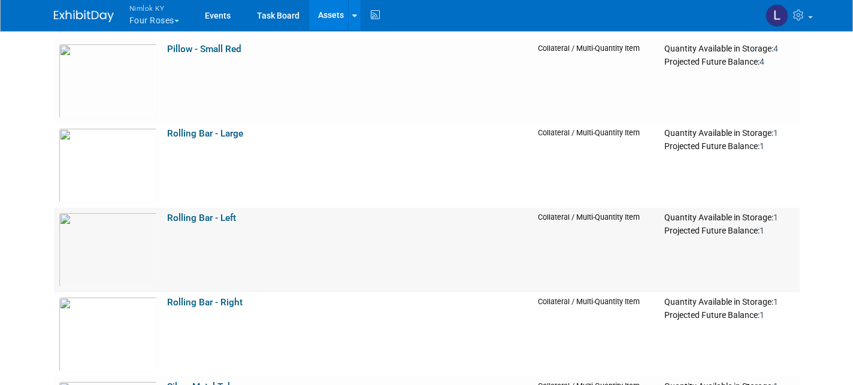
scroll to position [1970, 0]
